Goal: Task Accomplishment & Management: Manage account settings

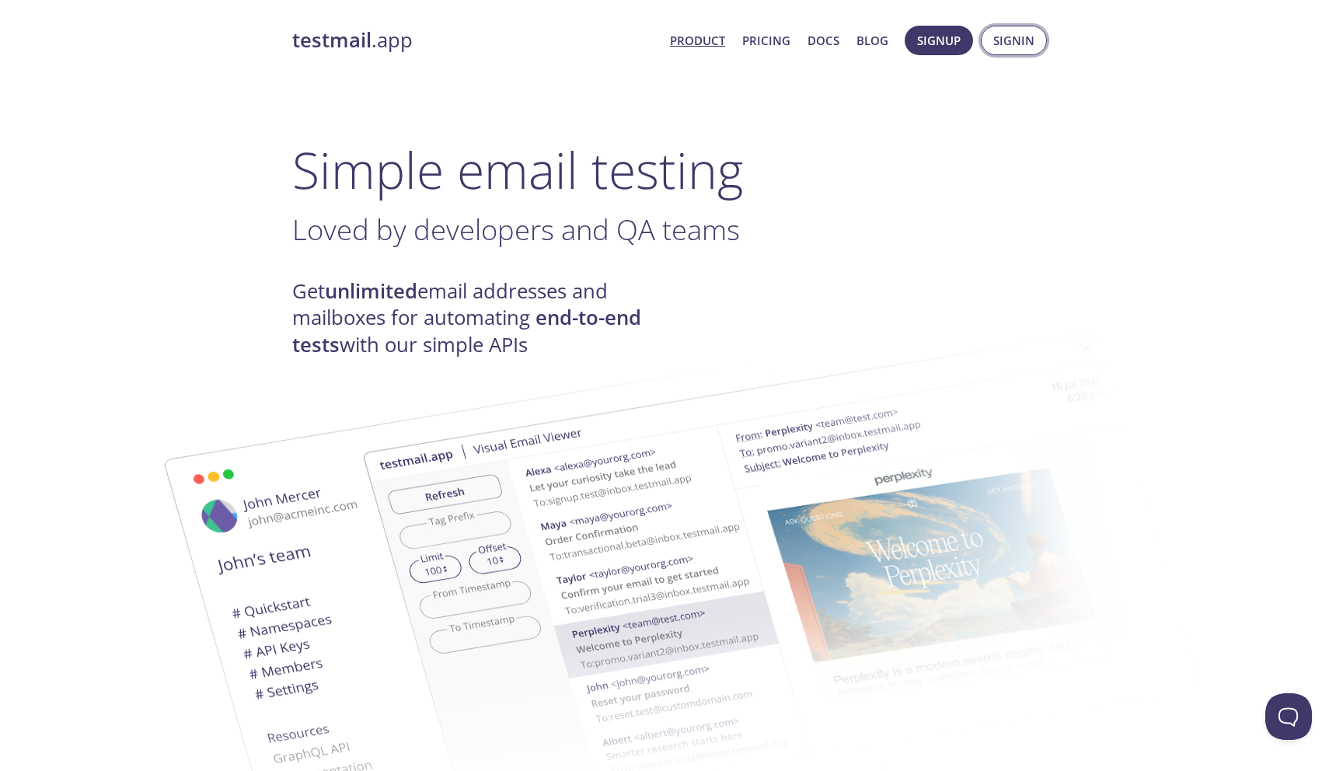
click at [1021, 50] on span "Signin" at bounding box center [1013, 40] width 41 height 20
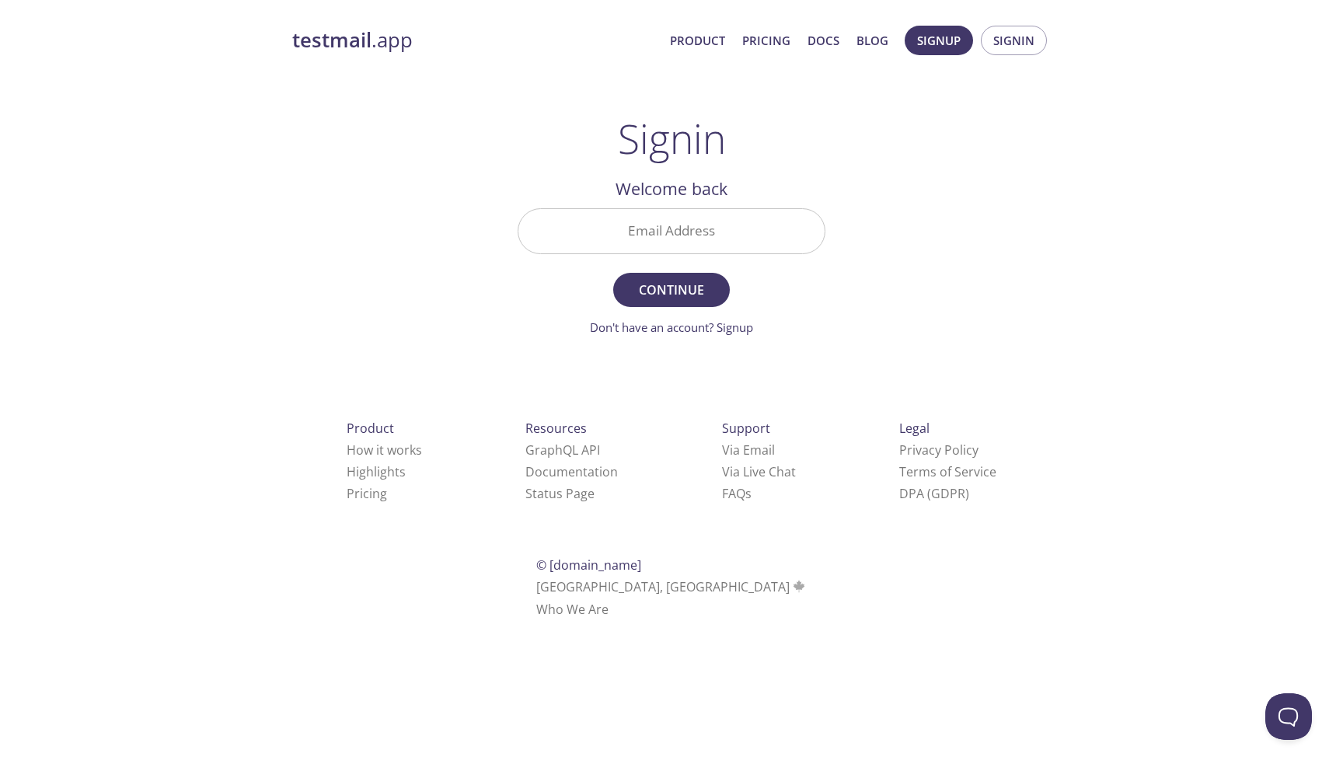
click at [665, 232] on input "Email Address" at bounding box center [671, 231] width 306 height 44
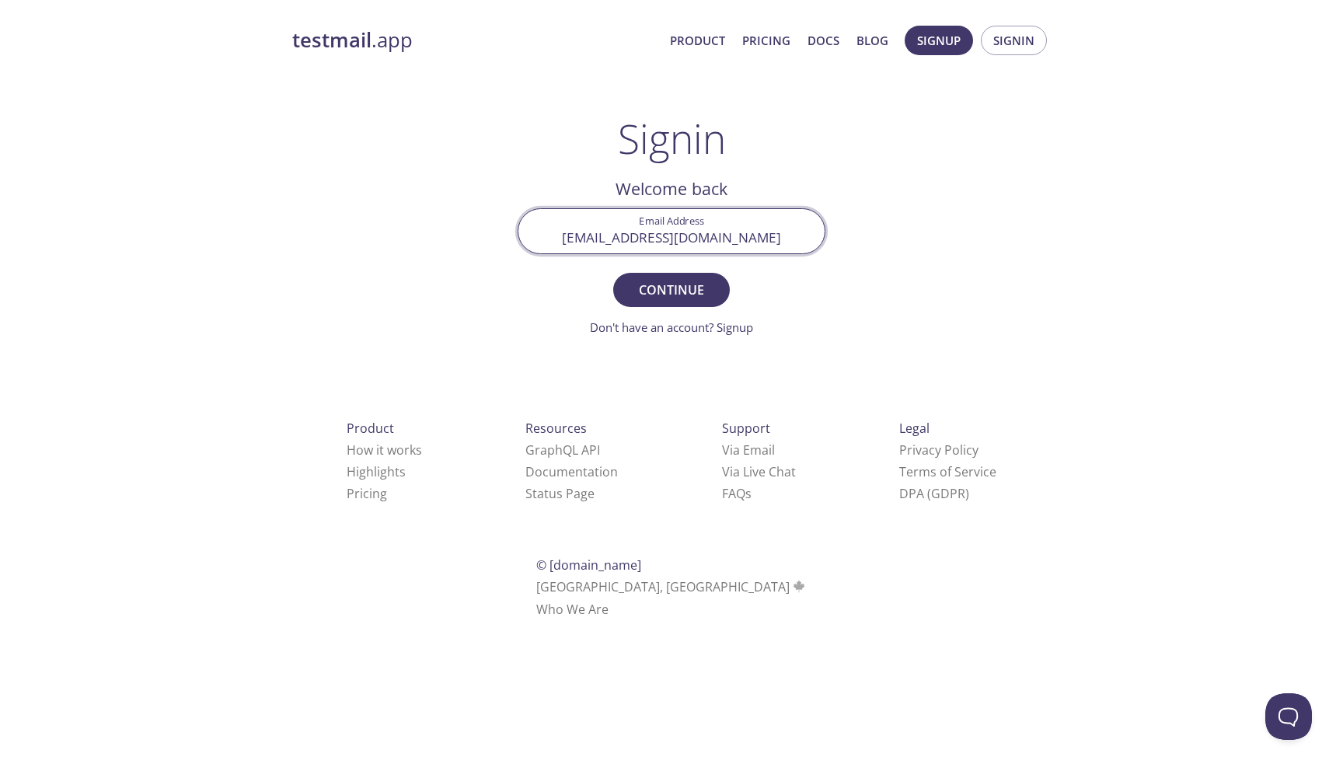
click at [669, 251] on input "[EMAIL_ADDRESS][DOMAIN_NAME]" at bounding box center [671, 231] width 306 height 44
type input "[EMAIL_ADDRESS][DOMAIN_NAME]"
click at [662, 295] on span "Continue" at bounding box center [671, 290] width 82 height 22
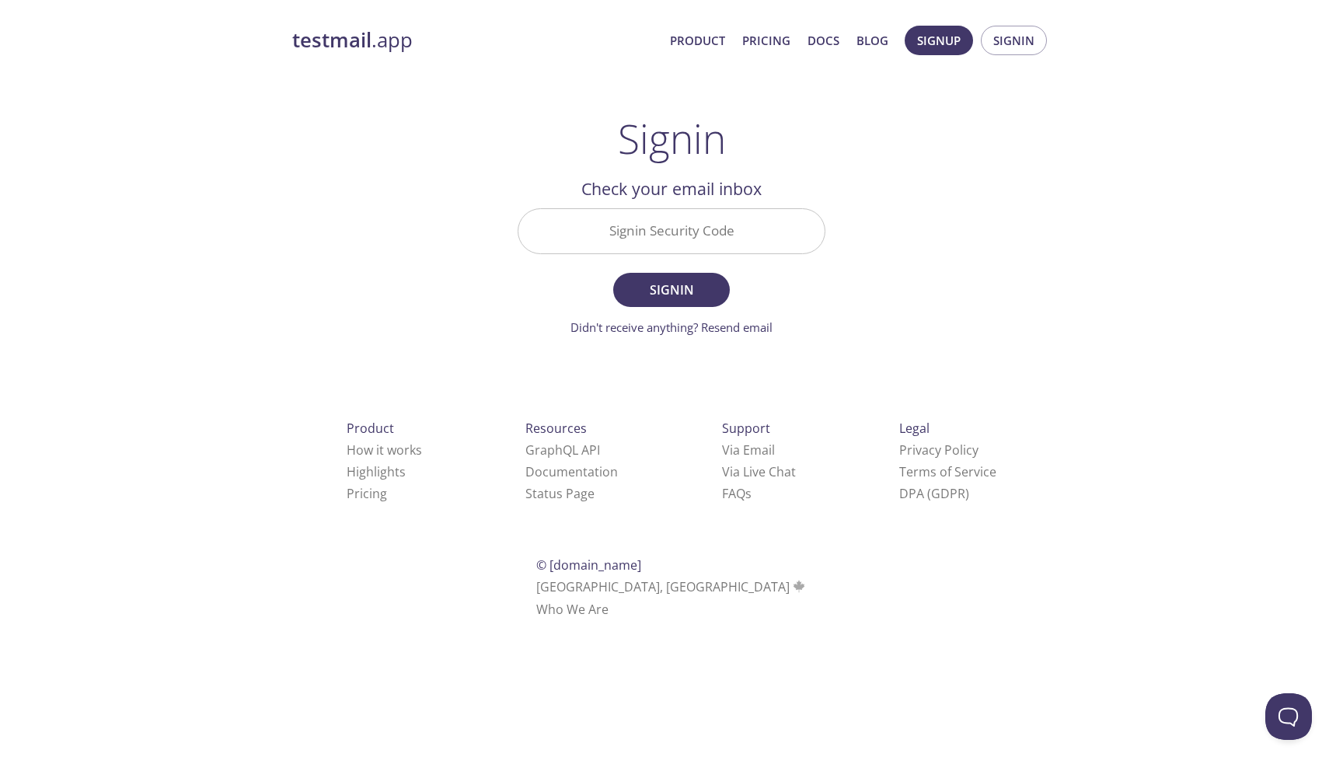
click at [689, 222] on input "Signin Security Code" at bounding box center [671, 231] width 306 height 44
paste input "L8ZR9SJ"
type input "L8ZR9SJ"
click at [683, 279] on span "Signin" at bounding box center [671, 290] width 82 height 22
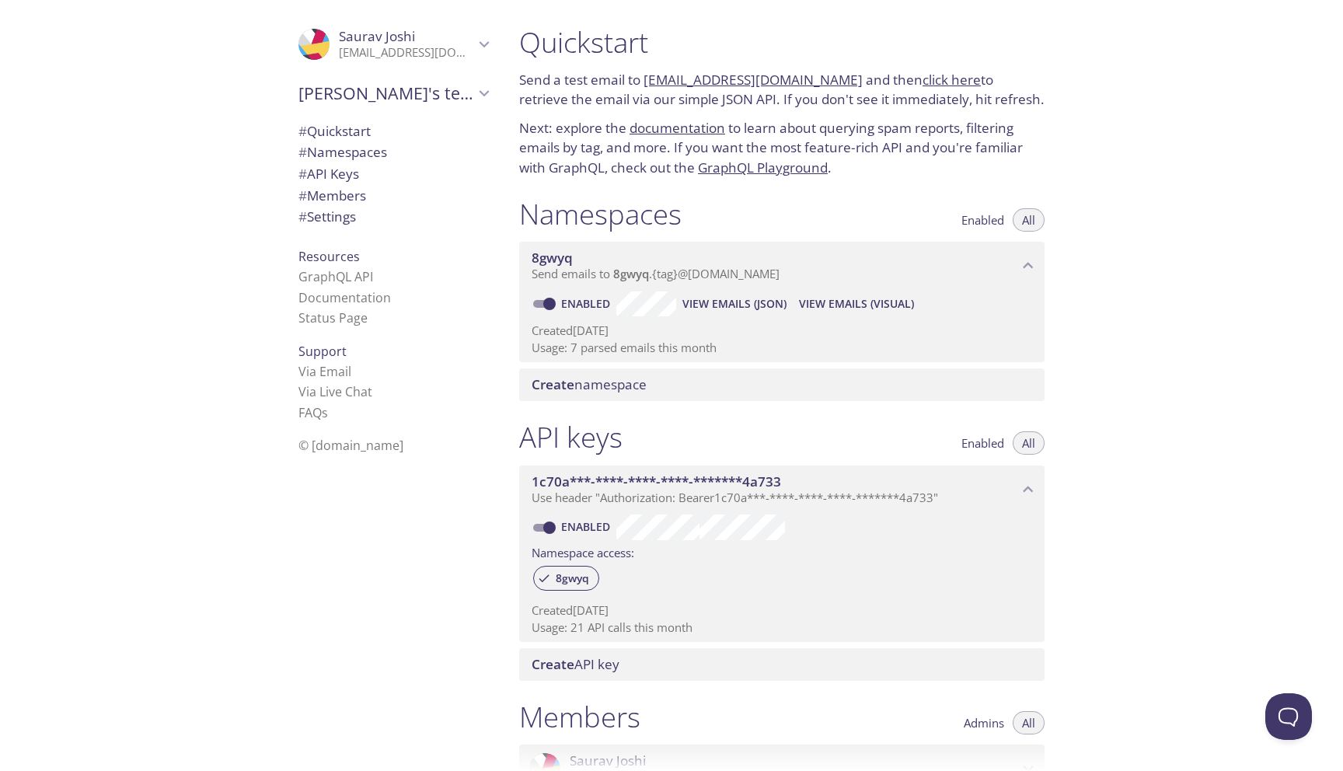
click at [721, 312] on span "View Emails (JSON)" at bounding box center [735, 304] width 104 height 19
